Goal: Navigation & Orientation: Go to known website

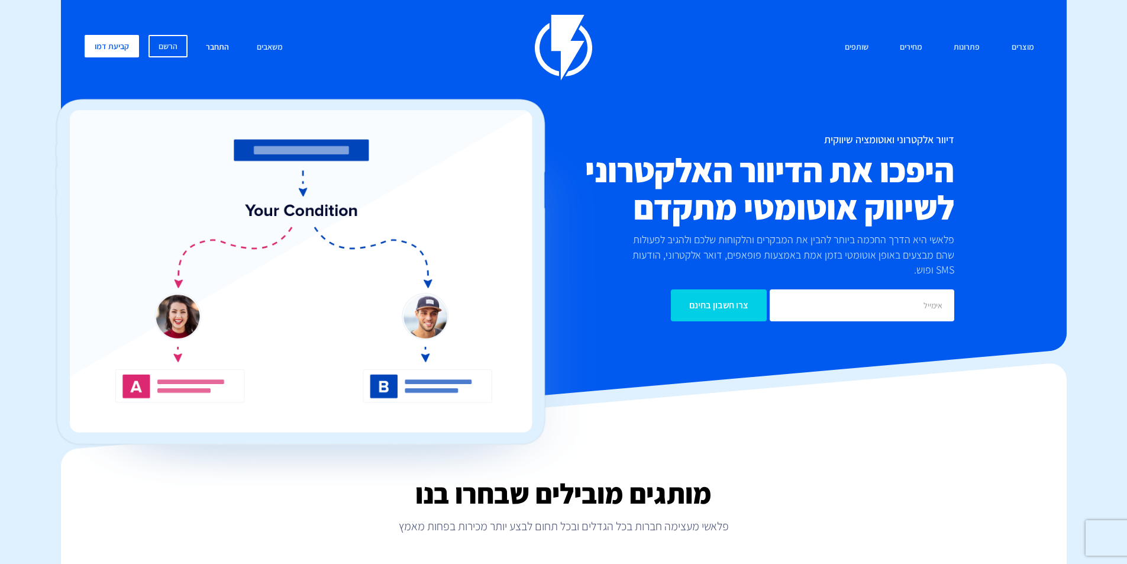
click at [224, 48] on link "התחבר" at bounding box center [217, 47] width 41 height 25
